Goal: Submit feedback/report problem

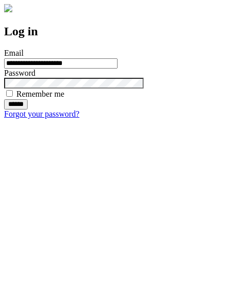
type input "**********"
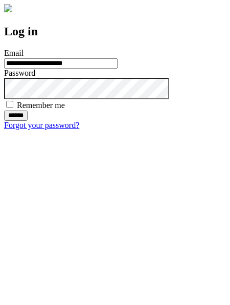
click at [28, 121] on input "******" at bounding box center [16, 116] width 24 height 10
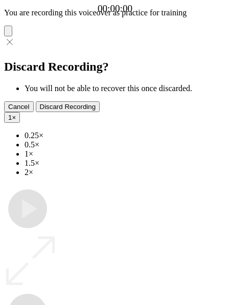
type input "**********"
